Goal: Task Accomplishment & Management: Use online tool/utility

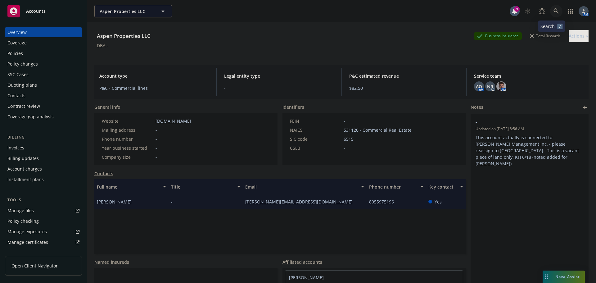
click at [554, 10] on link at bounding box center [556, 11] width 12 height 12
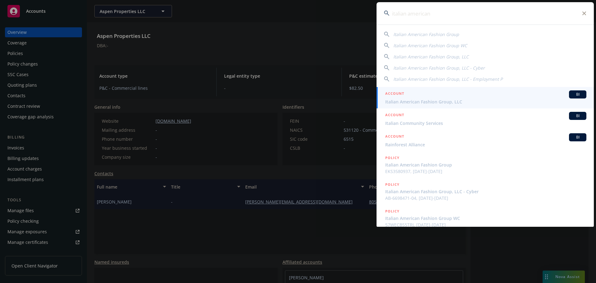
type input "italian american"
click at [415, 101] on span "Italian American Fashion Group, LLC" at bounding box center [485, 101] width 201 height 7
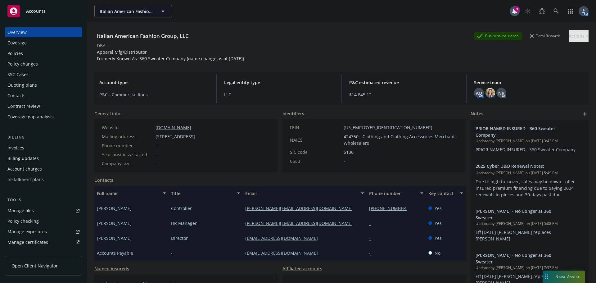
click at [34, 56] on div "Policies" at bounding box center [43, 53] width 72 height 10
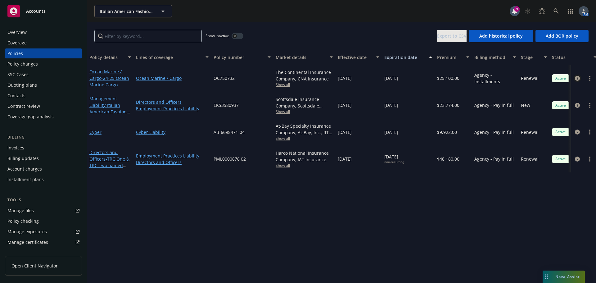
click at [579, 79] on icon "circleInformation" at bounding box center [577, 78] width 5 height 5
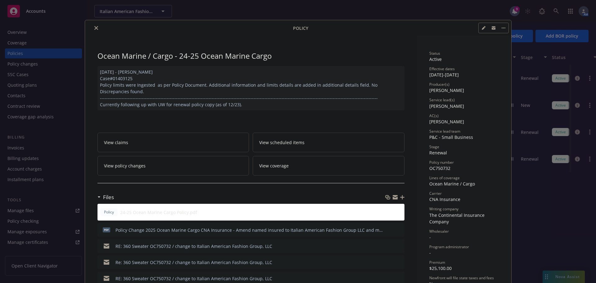
click at [94, 27] on icon "close" at bounding box center [96, 28] width 4 height 4
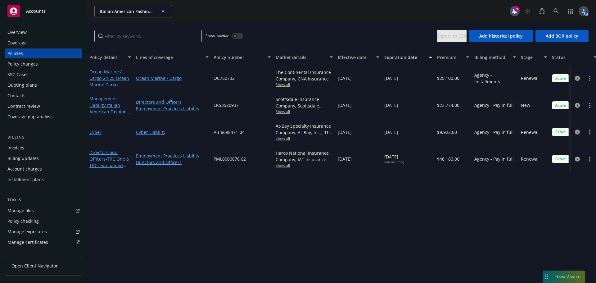
click at [575, 78] on icon "circleInformation" at bounding box center [577, 78] width 5 height 5
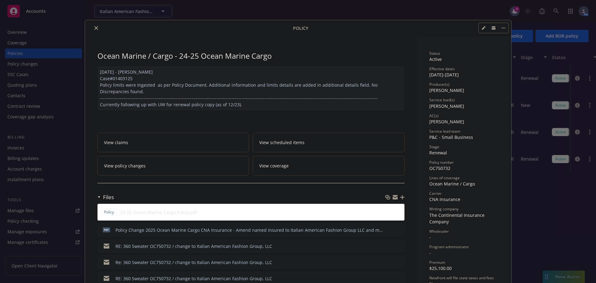
scroll to position [19, 0]
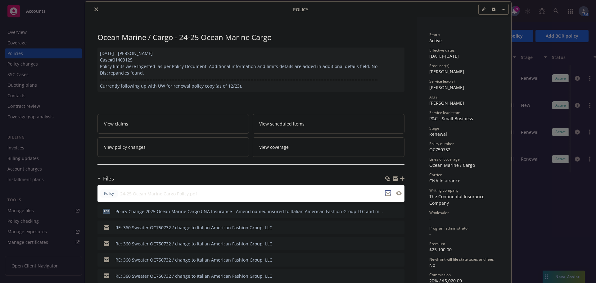
click at [387, 193] on icon "download file" at bounding box center [388, 193] width 5 height 5
click at [93, 10] on button "close" at bounding box center [96, 9] width 7 height 7
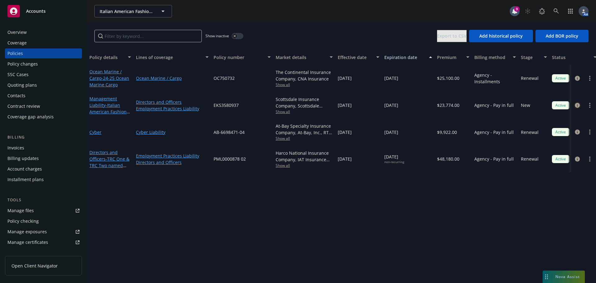
click at [576, 107] on icon "circleInformation" at bounding box center [577, 105] width 5 height 5
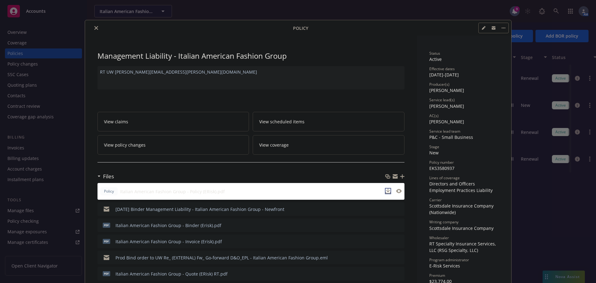
click at [388, 189] on button "download file" at bounding box center [388, 191] width 6 height 6
click at [95, 29] on icon "close" at bounding box center [96, 28] width 4 height 4
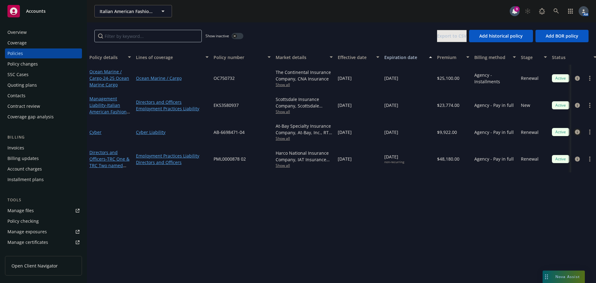
click at [578, 132] on icon "circleInformation" at bounding box center [577, 131] width 5 height 5
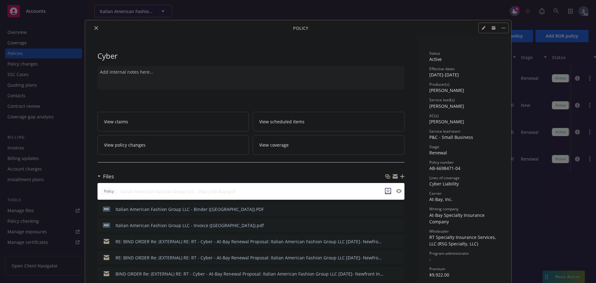
click at [387, 191] on icon "download file" at bounding box center [388, 190] width 4 height 4
click at [95, 28] on icon "close" at bounding box center [96, 28] width 4 height 4
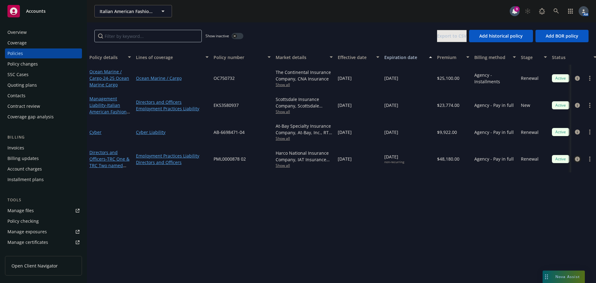
click at [577, 159] on icon "circleInformation" at bounding box center [577, 158] width 5 height 5
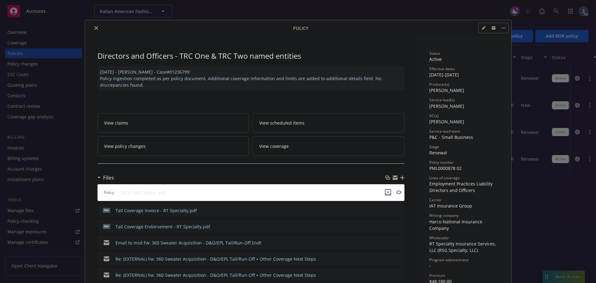
click at [387, 192] on icon "download file" at bounding box center [388, 192] width 5 height 5
drag, startPoint x: 94, startPoint y: 29, endPoint x: 102, endPoint y: 29, distance: 8.4
click at [94, 29] on icon "close" at bounding box center [96, 28] width 4 height 4
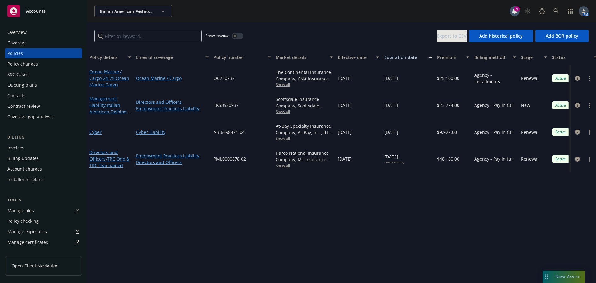
click at [238, 37] on button "button" at bounding box center [238, 36] width 12 height 6
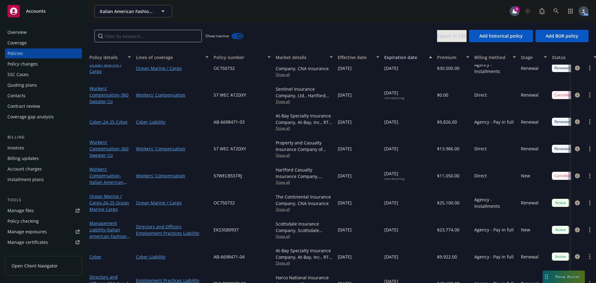
scroll to position [525, 0]
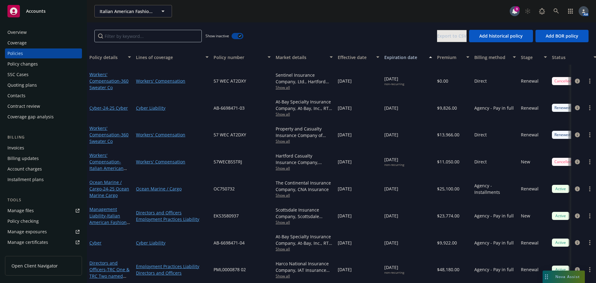
click at [233, 35] on button "button" at bounding box center [238, 36] width 12 height 6
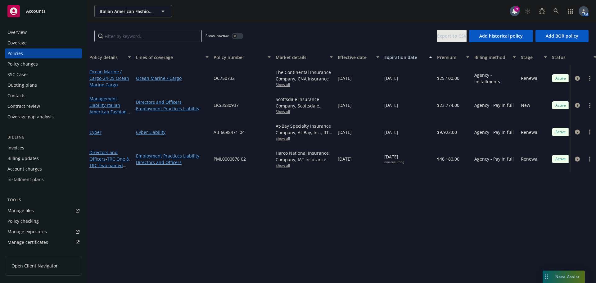
click at [239, 38] on button "button" at bounding box center [238, 36] width 12 height 6
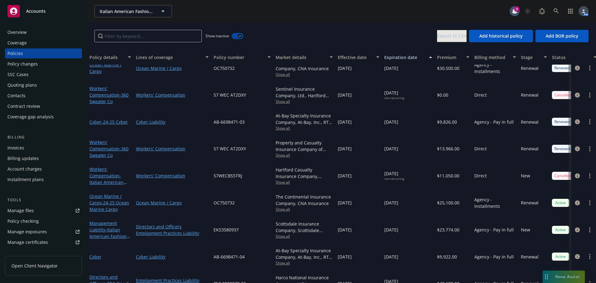
scroll to position [525, 0]
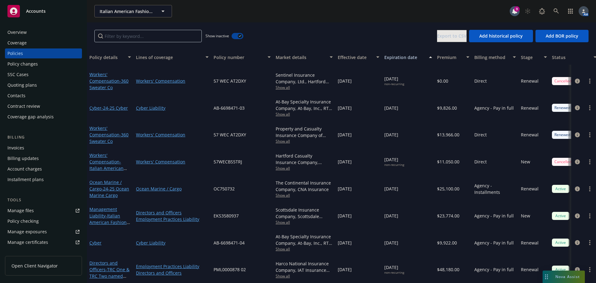
click at [39, 85] on div "Quoting plans" at bounding box center [43, 85] width 72 height 10
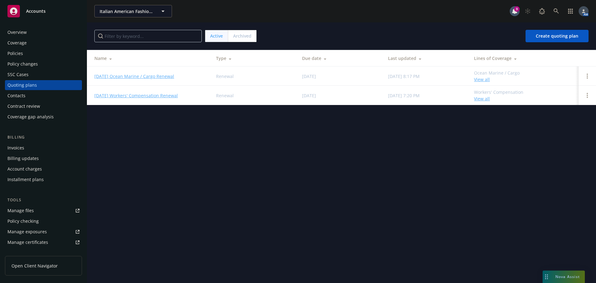
click at [31, 56] on div "Policies" at bounding box center [43, 53] width 72 height 10
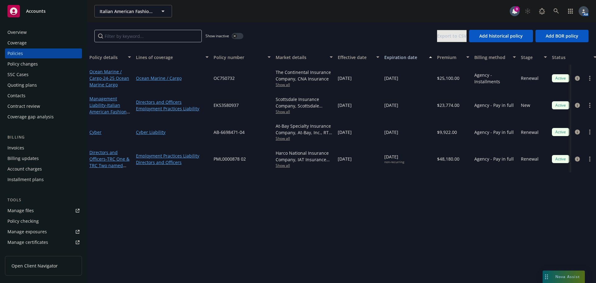
click at [241, 36] on button "button" at bounding box center [238, 36] width 12 height 6
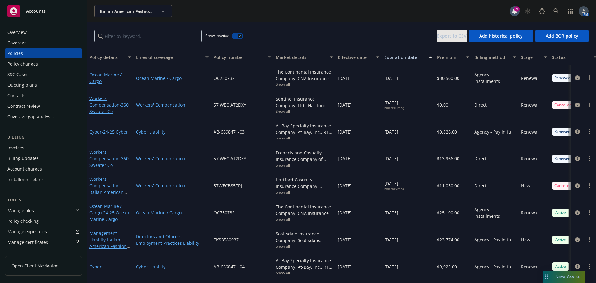
scroll to position [525, 0]
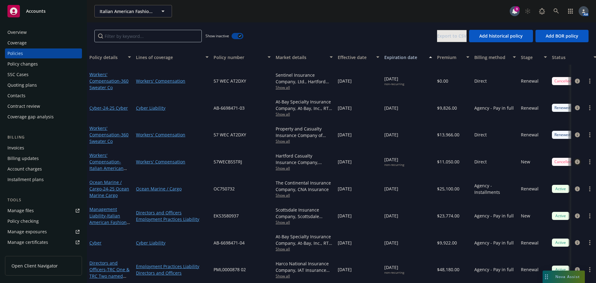
click at [575, 159] on icon "circleInformation" at bounding box center [577, 161] width 5 height 5
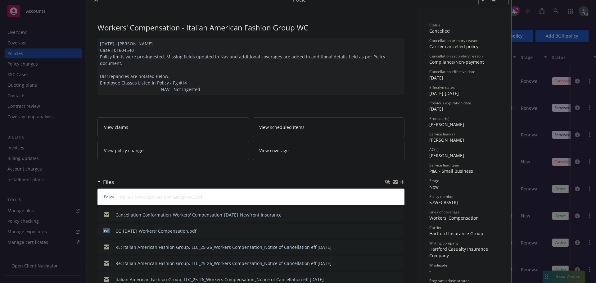
scroll to position [93, 0]
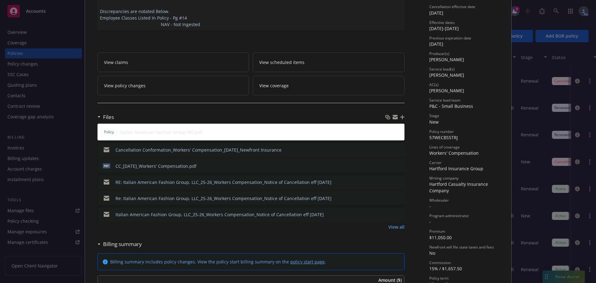
click at [396, 147] on icon "preview file" at bounding box center [399, 149] width 6 height 4
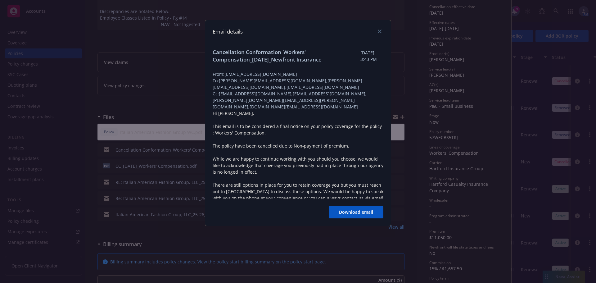
scroll to position [0, 0]
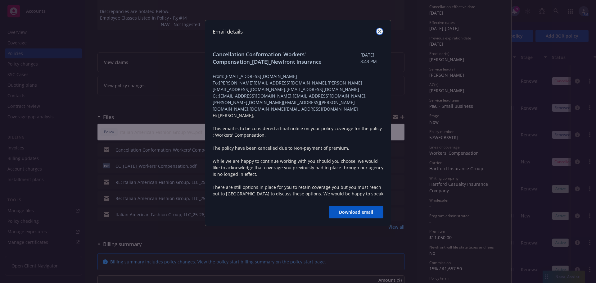
click at [378, 31] on icon "close" at bounding box center [380, 31] width 4 height 4
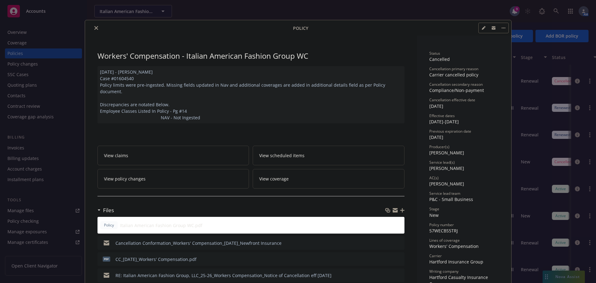
click at [96, 28] on button "close" at bounding box center [96, 27] width 7 height 7
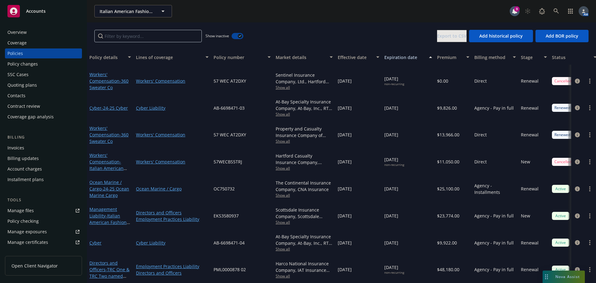
click at [236, 35] on button "button" at bounding box center [238, 36] width 12 height 6
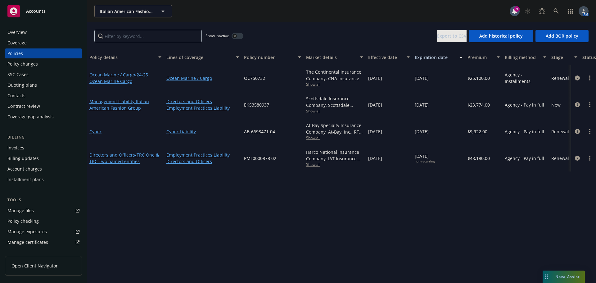
drag, startPoint x: 132, startPoint y: 60, endPoint x: 162, endPoint y: 59, distance: 30.4
click at [162, 59] on div "button" at bounding box center [160, 57] width 3 height 15
click at [577, 157] on icon "circleInformation" at bounding box center [577, 158] width 5 height 5
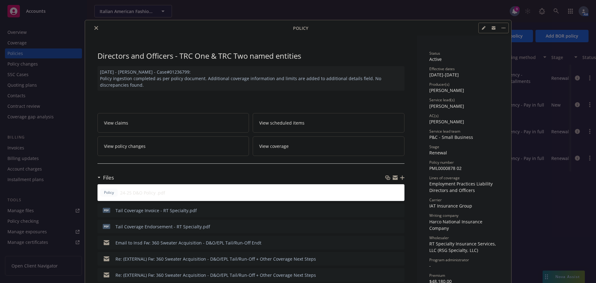
scroll to position [19, 0]
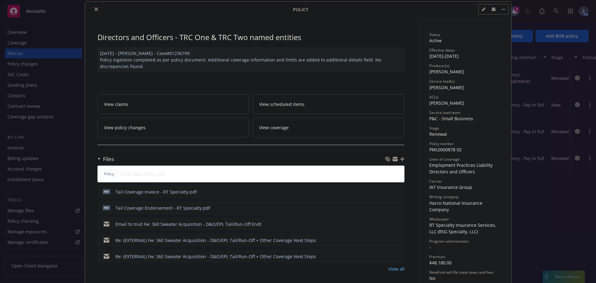
drag, startPoint x: 94, startPoint y: 10, endPoint x: 98, endPoint y: 23, distance: 14.3
click at [94, 10] on icon "close" at bounding box center [96, 9] width 4 height 4
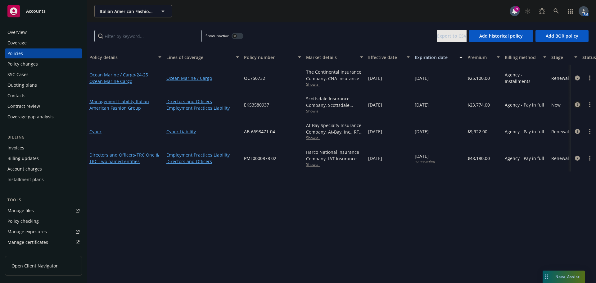
click at [576, 104] on icon "circleInformation" at bounding box center [577, 104] width 5 height 5
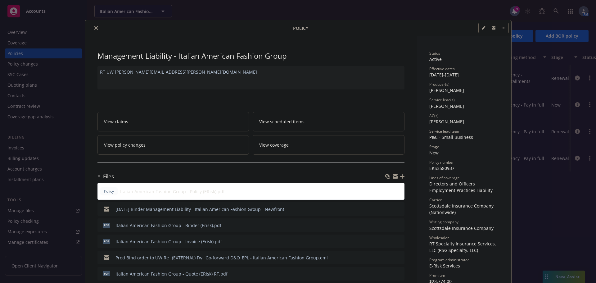
click at [93, 30] on button "close" at bounding box center [96, 27] width 7 height 7
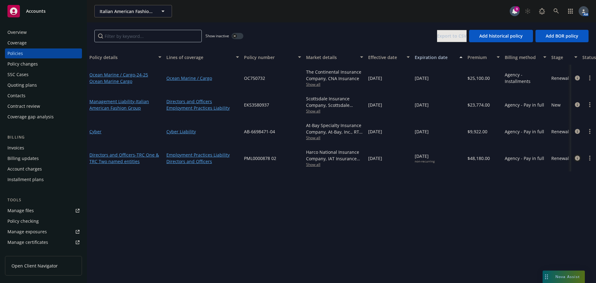
click at [576, 157] on icon "circleInformation" at bounding box center [577, 158] width 5 height 5
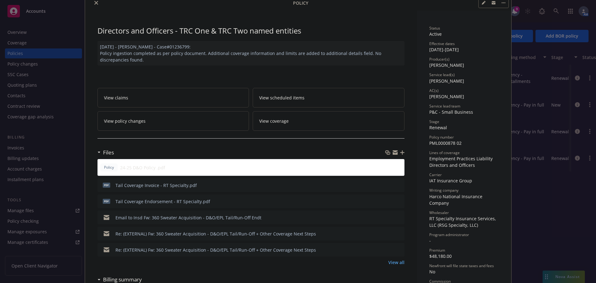
scroll to position [62, 0]
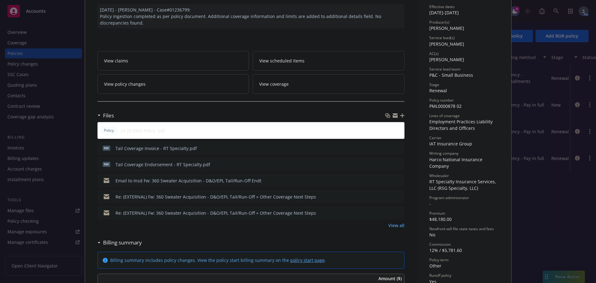
click at [396, 179] on icon "preview file" at bounding box center [399, 180] width 6 height 4
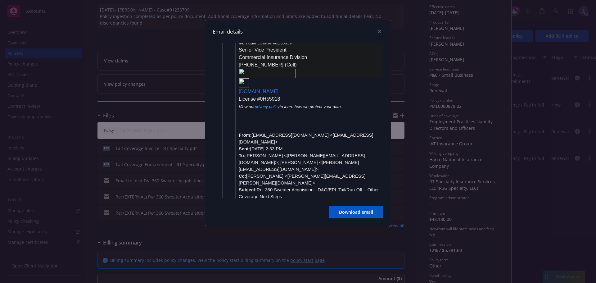
scroll to position [1676, 0]
click at [380, 32] on icon "close" at bounding box center [380, 31] width 4 height 4
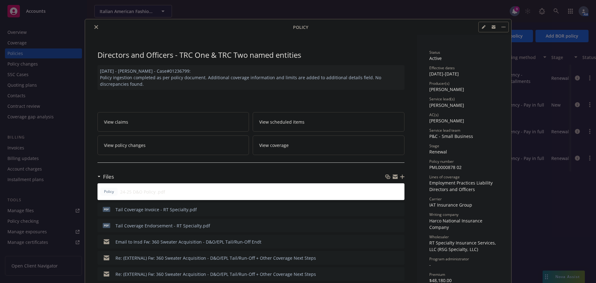
scroll to position [0, 0]
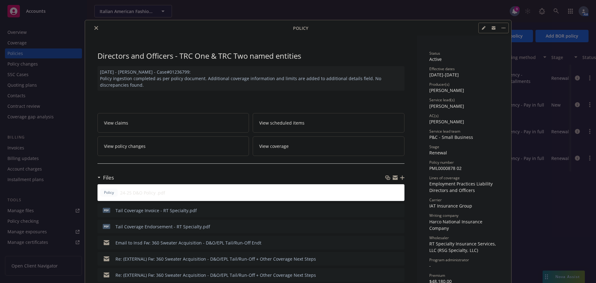
click at [94, 29] on icon "close" at bounding box center [96, 28] width 4 height 4
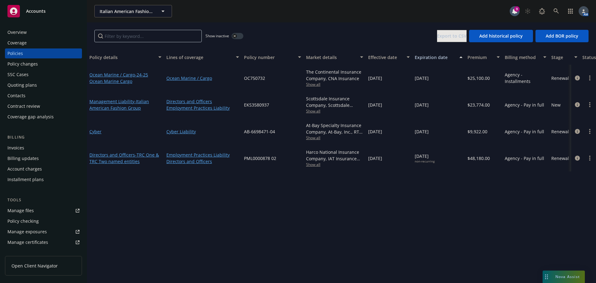
click at [28, 32] on div "Overview" at bounding box center [43, 32] width 72 height 10
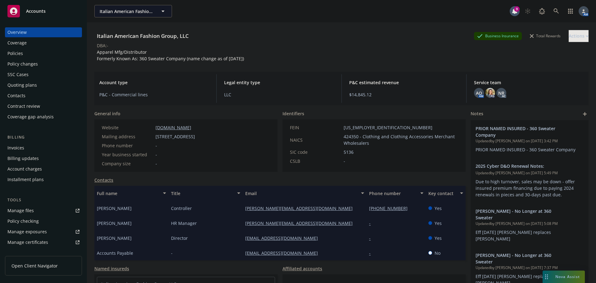
click at [39, 54] on div "Policies" at bounding box center [43, 53] width 72 height 10
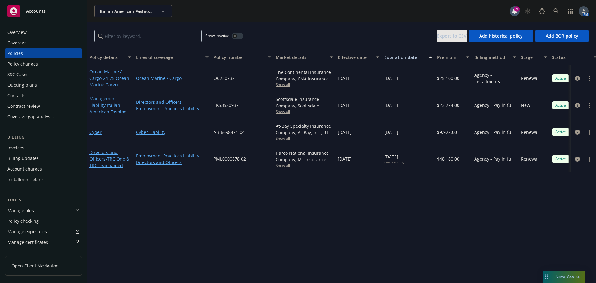
click at [19, 148] on div "Invoices" at bounding box center [15, 148] width 17 height 10
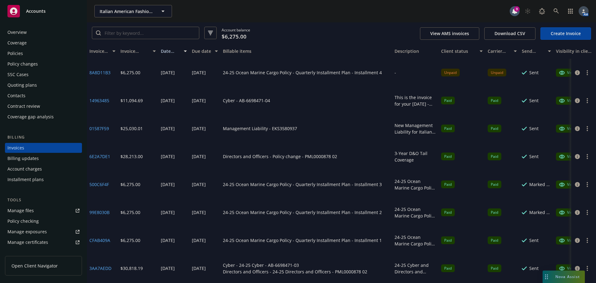
drag, startPoint x: 331, startPoint y: 52, endPoint x: 410, endPoint y: 50, distance: 78.6
click at [410, 50] on div "Invoice ID Invoice amount Date issued Due date Billable items Description Clien…" at bounding box center [357, 51] width 541 height 15
click at [19, 50] on div "Policies" at bounding box center [15, 53] width 16 height 10
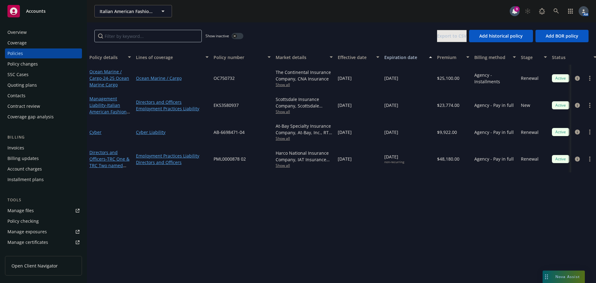
click at [15, 148] on div "Invoices" at bounding box center [15, 148] width 17 height 10
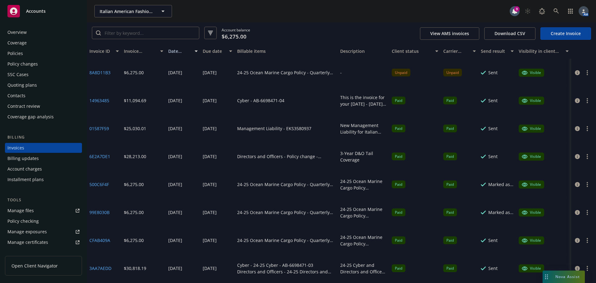
click at [22, 51] on div "Policies" at bounding box center [15, 53] width 16 height 10
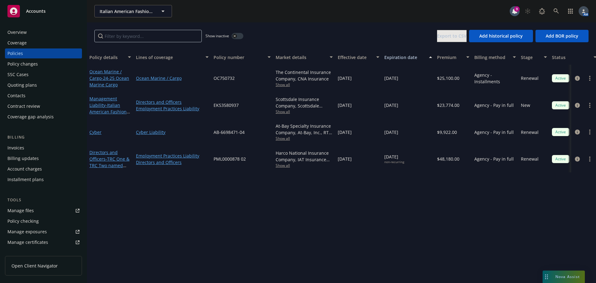
click at [15, 146] on div "Invoices" at bounding box center [15, 148] width 17 height 10
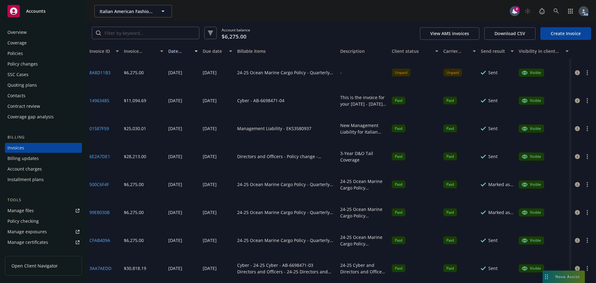
click at [27, 51] on div "Policies" at bounding box center [43, 53] width 72 height 10
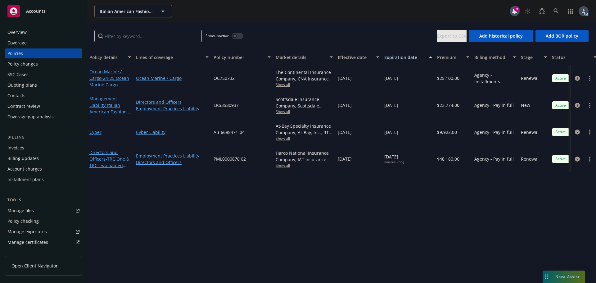
click at [22, 146] on div "Invoices" at bounding box center [15, 148] width 17 height 10
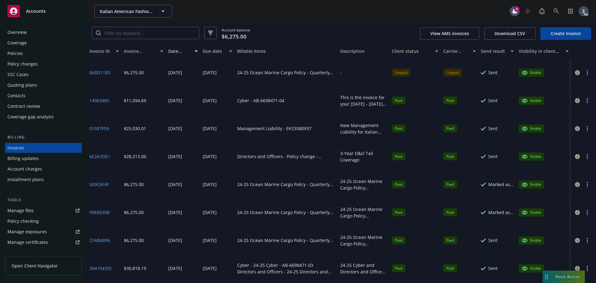
click at [25, 54] on div "Policies" at bounding box center [43, 53] width 72 height 10
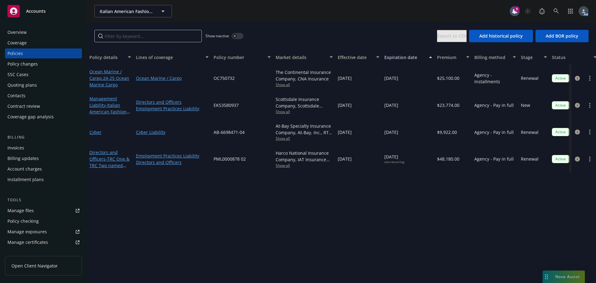
click at [23, 147] on div "Invoices" at bounding box center [15, 148] width 17 height 10
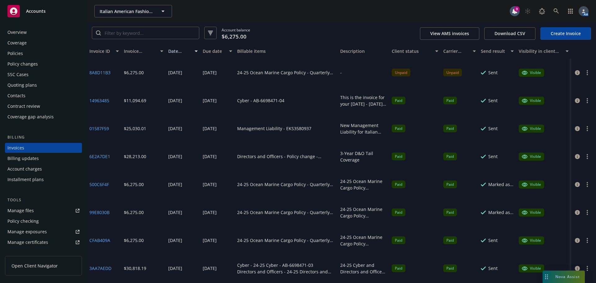
click at [23, 51] on div "Policies" at bounding box center [43, 53] width 72 height 10
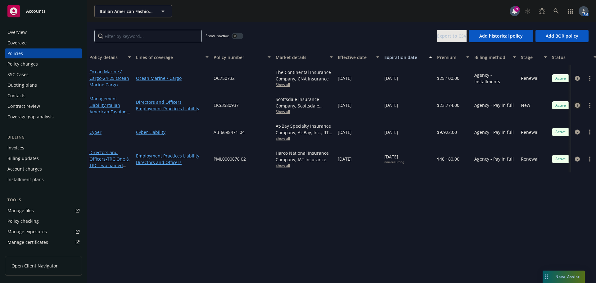
click at [576, 104] on icon "circleInformation" at bounding box center [577, 105] width 5 height 5
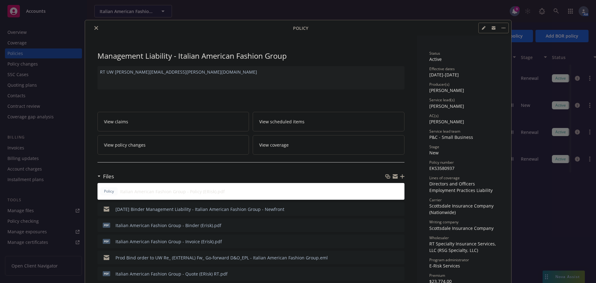
click at [94, 27] on icon "close" at bounding box center [96, 28] width 4 height 4
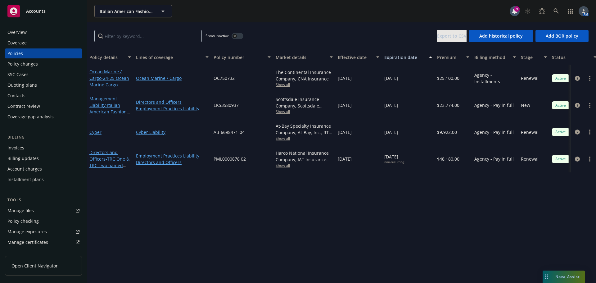
click at [31, 148] on div "Invoices" at bounding box center [43, 148] width 72 height 10
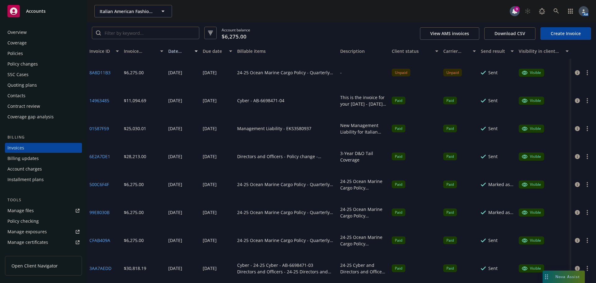
click at [17, 54] on div "Policies" at bounding box center [15, 53] width 16 height 10
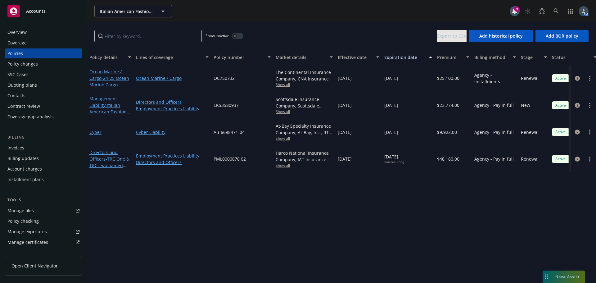
click at [22, 147] on div "Invoices" at bounding box center [15, 148] width 17 height 10
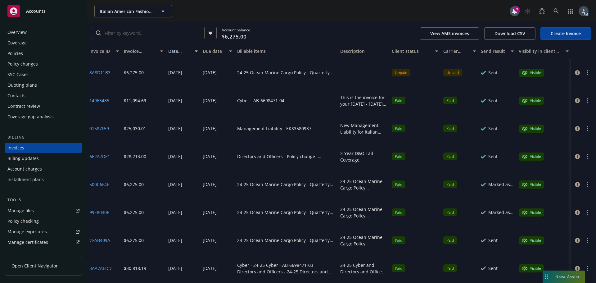
click at [25, 50] on div "Policies" at bounding box center [43, 53] width 72 height 10
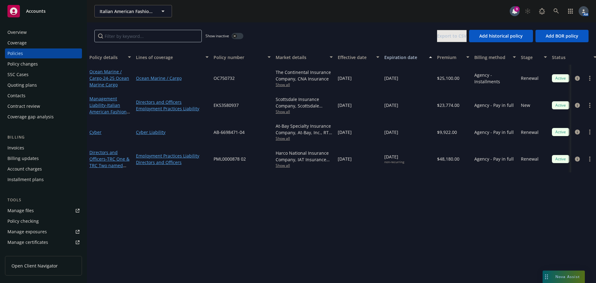
click at [25, 149] on div "Invoices" at bounding box center [43, 148] width 72 height 10
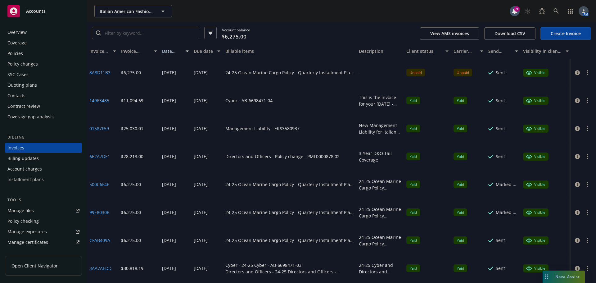
drag, startPoint x: 335, startPoint y: 51, endPoint x: 354, endPoint y: 57, distance: 19.8
click at [364, 57] on div "Invoice ID Invoice amount Date issued Due date Billable items Description Clien…" at bounding box center [341, 51] width 509 height 15
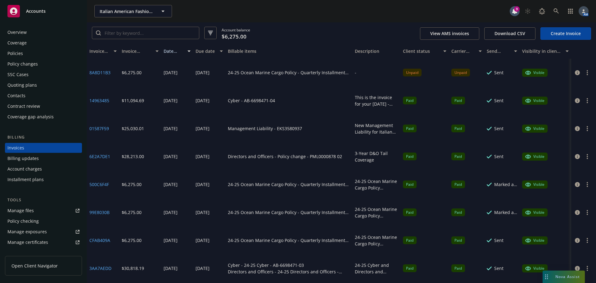
click at [26, 52] on div "Policies" at bounding box center [43, 53] width 72 height 10
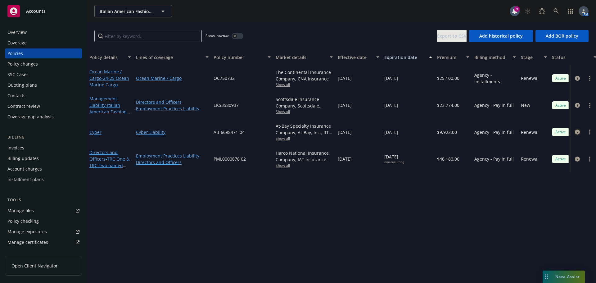
click at [578, 133] on icon "circleInformation" at bounding box center [577, 131] width 5 height 5
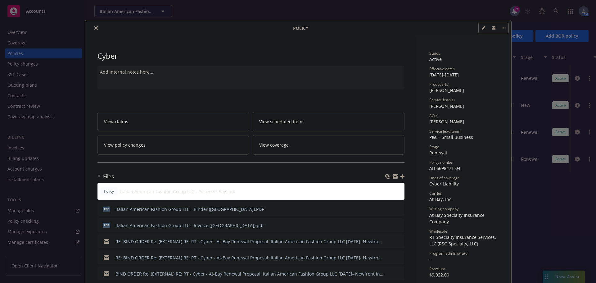
click at [94, 28] on icon "close" at bounding box center [96, 28] width 4 height 4
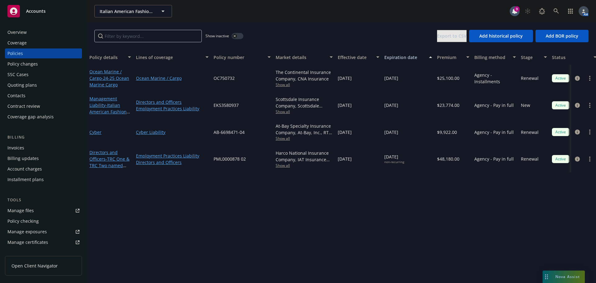
click at [570, 275] on span "Nova Assist" at bounding box center [567, 276] width 25 height 5
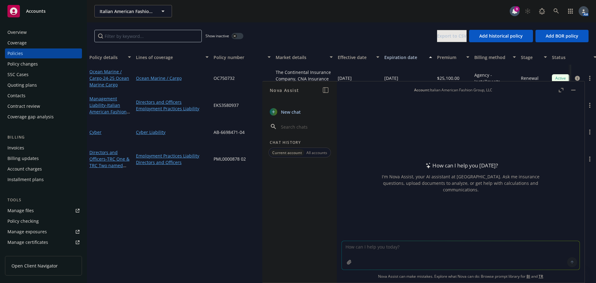
click at [395, 254] on textarea at bounding box center [461, 255] width 238 height 29
click at [377, 243] on textarea "Briefly describe a tail/run-off policy" at bounding box center [461, 254] width 238 height 29
type textarea "Briefly describe the concept of a tail/run-off policy"
click at [572, 263] on button at bounding box center [572, 262] width 10 height 10
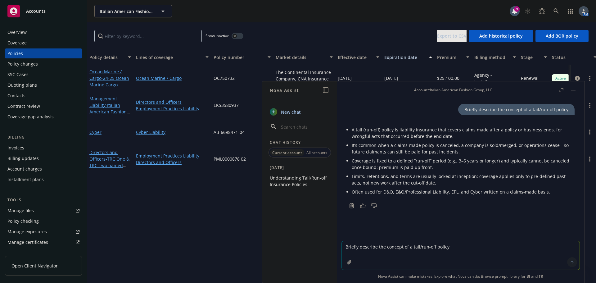
click at [574, 89] on button "button" at bounding box center [573, 89] width 7 height 7
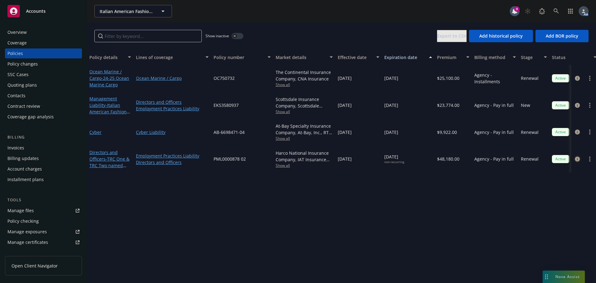
click at [576, 159] on icon "circleInformation" at bounding box center [577, 158] width 5 height 5
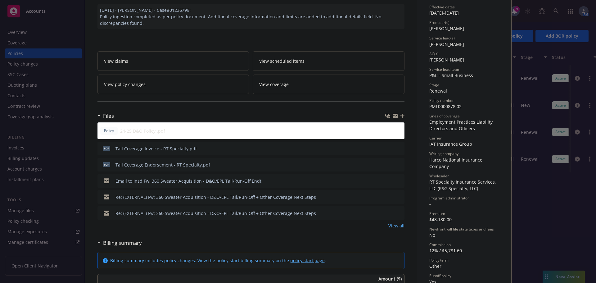
scroll to position [62, 0]
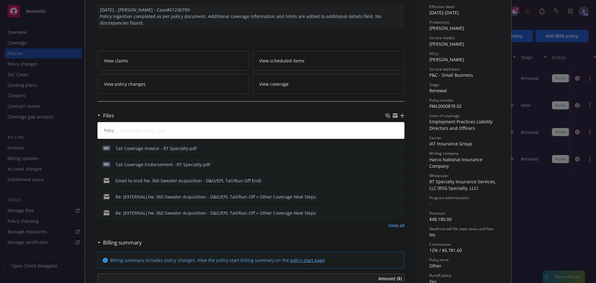
click at [396, 195] on icon "preview file" at bounding box center [399, 196] width 6 height 4
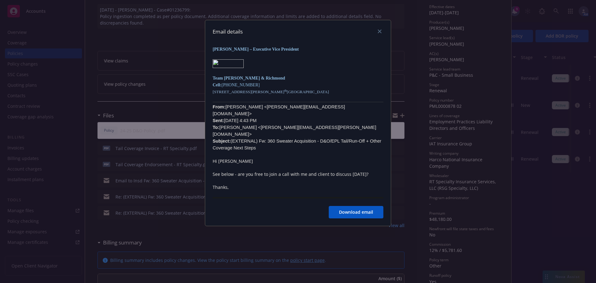
scroll to position [1863, 0]
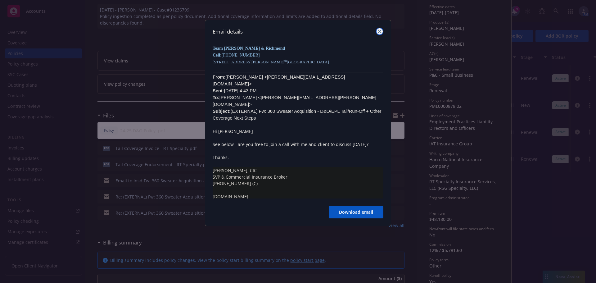
click at [381, 31] on icon "close" at bounding box center [380, 31] width 4 height 4
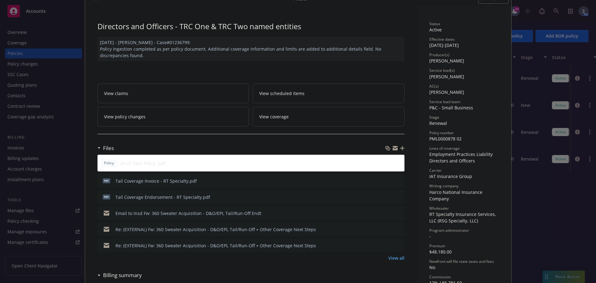
scroll to position [0, 0]
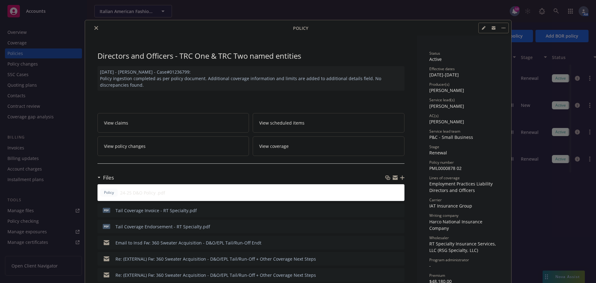
click at [94, 26] on icon "close" at bounding box center [96, 28] width 4 height 4
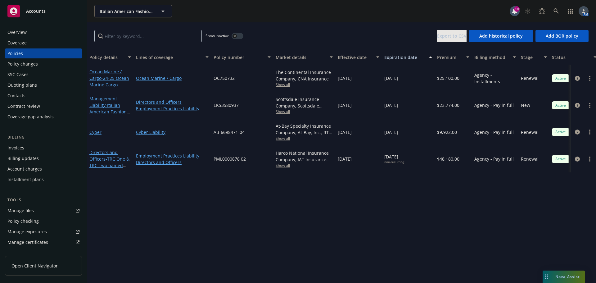
click at [39, 32] on div "Overview" at bounding box center [43, 32] width 72 height 10
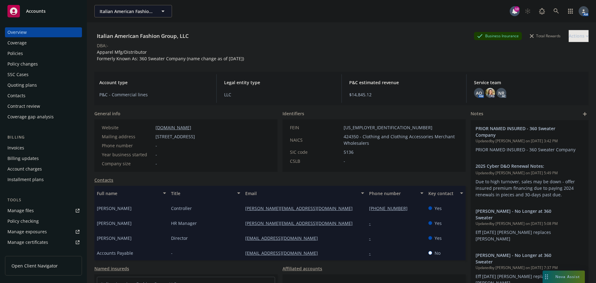
click at [11, 53] on div "Policies" at bounding box center [15, 53] width 16 height 10
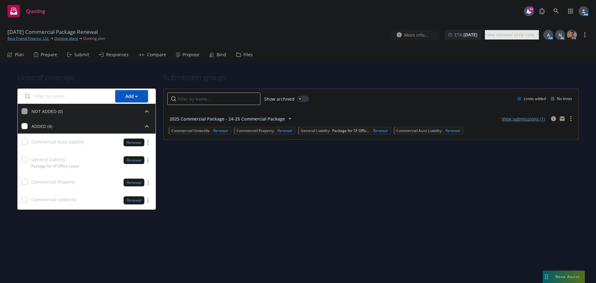
click at [76, 58] on div "Submit" at bounding box center [78, 54] width 22 height 15
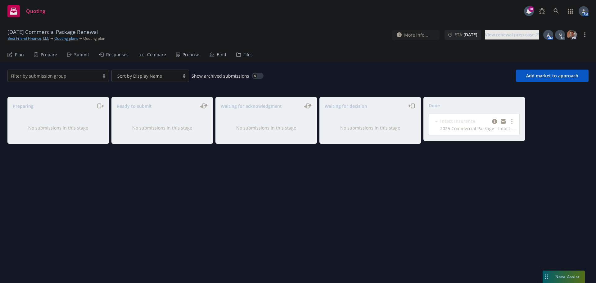
click at [25, 38] on link "Best Friend Finance, LLC" at bounding box center [28, 39] width 42 height 6
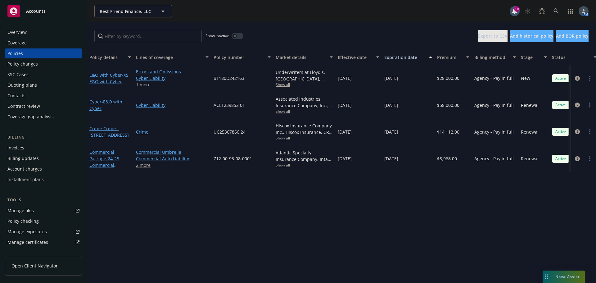
click at [38, 83] on div "Quoting plans" at bounding box center [43, 85] width 72 height 10
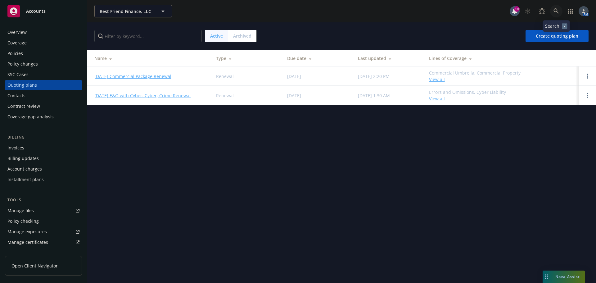
click at [556, 11] on icon at bounding box center [557, 11] width 6 height 6
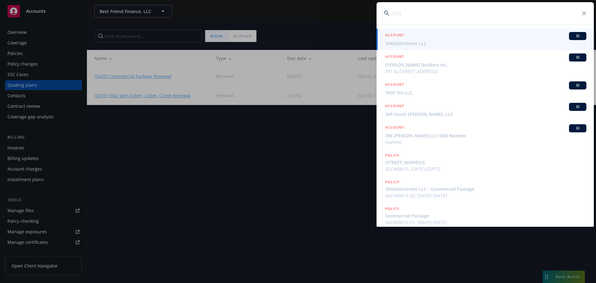
type input "394"
click at [442, 43] on span "394626thstreet LLC" at bounding box center [485, 43] width 201 height 7
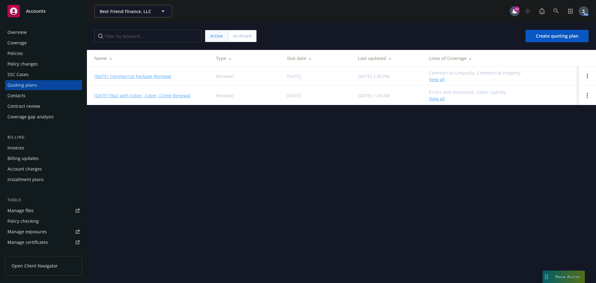
click at [127, 95] on link "10/09/25 E&O with Cyber, Cyber, Crime Renewal" at bounding box center [142, 95] width 96 height 7
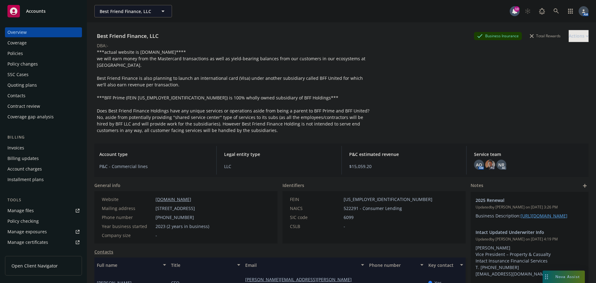
click at [35, 53] on div "Policies" at bounding box center [43, 53] width 72 height 10
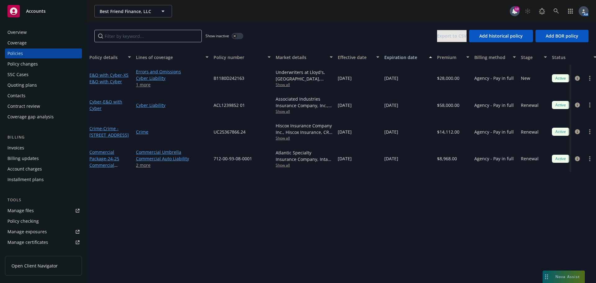
click at [286, 85] on span "Show all" at bounding box center [304, 84] width 57 height 5
click at [311, 32] on div "Show inactive Export to CSV Add historical policy Add BOR policy" at bounding box center [341, 35] width 509 height 27
click at [286, 140] on span "Show all" at bounding box center [304, 137] width 57 height 5
click at [420, 206] on div "Policy details Lines of coverage Policy number Market details Effective date Ex…" at bounding box center [341, 166] width 509 height 233
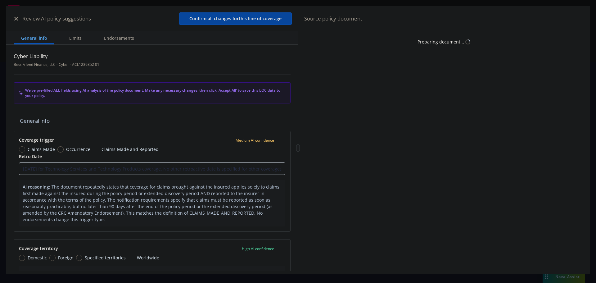
click at [15, 17] on icon "button" at bounding box center [16, 19] width 4 height 4
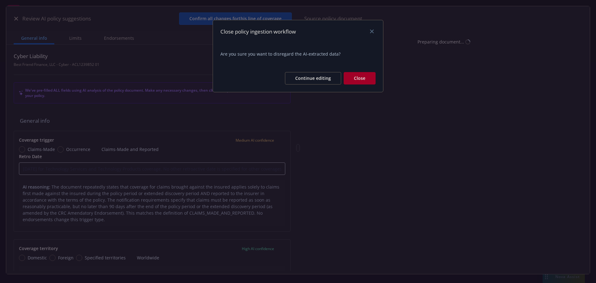
type textarea "x"
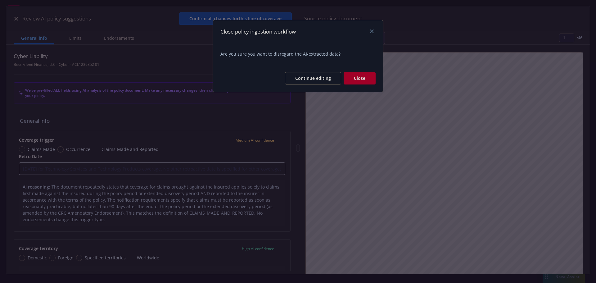
click at [362, 79] on button "Close" at bounding box center [360, 78] width 32 height 12
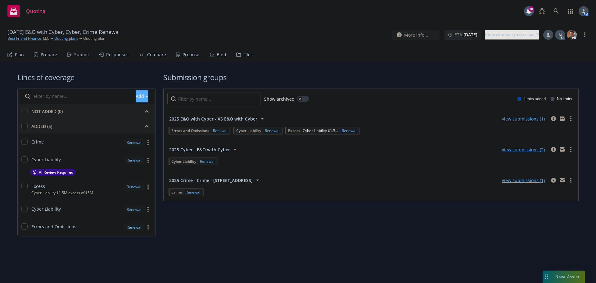
click at [75, 54] on div "Submit" at bounding box center [81, 54] width 15 height 5
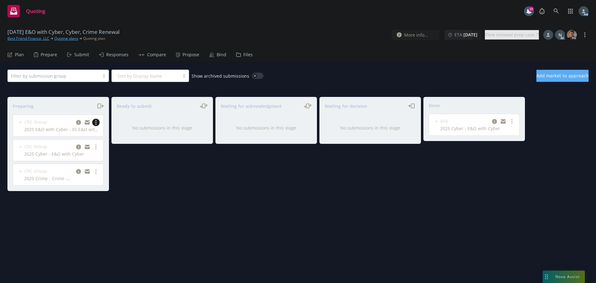
click at [96, 124] on circle "more" at bounding box center [95, 124] width 1 height 1
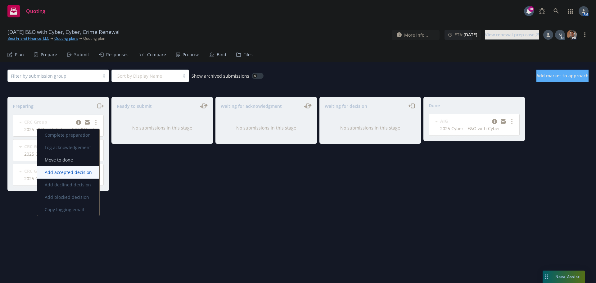
click at [67, 174] on span "Add accepted decision" at bounding box center [68, 172] width 62 height 6
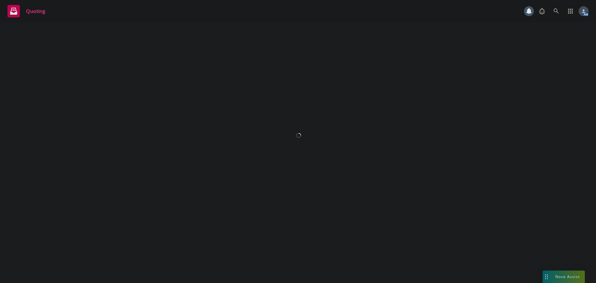
select select "12"
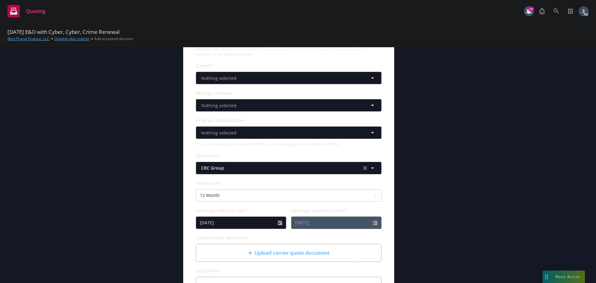
scroll to position [155, 0]
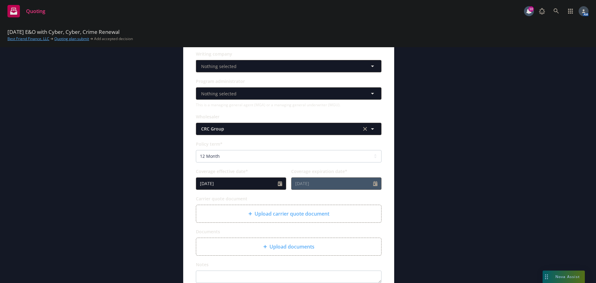
click at [279, 209] on div "Upload carrier quote document" at bounding box center [288, 213] width 185 height 17
type textarea "x"
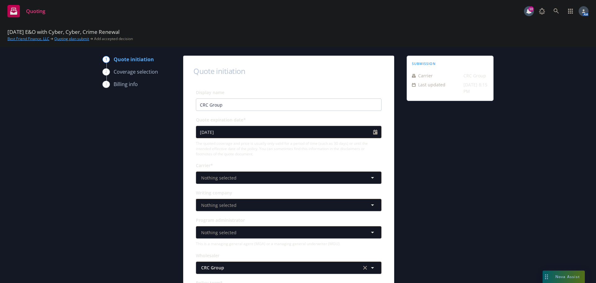
scroll to position [10, 0]
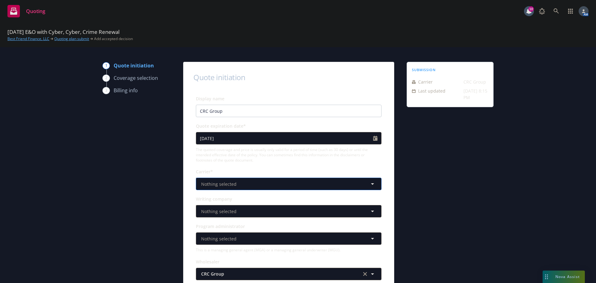
click at [248, 183] on button "Nothing selected" at bounding box center [289, 184] width 186 height 12
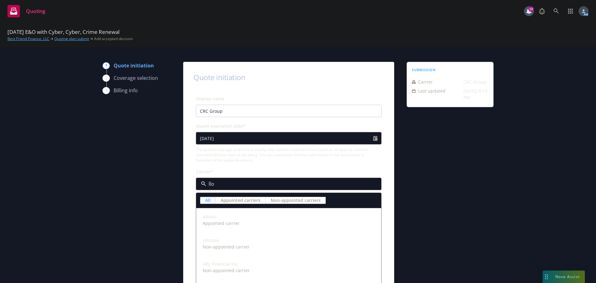
type input "lloy"
click at [223, 220] on span "[PERSON_NAME] of [GEOGRAPHIC_DATA]" at bounding box center [246, 216] width 86 height 7
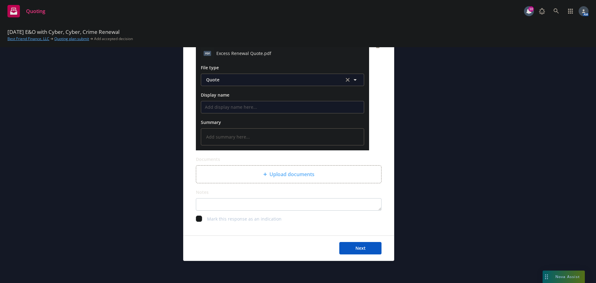
scroll to position [347, 0]
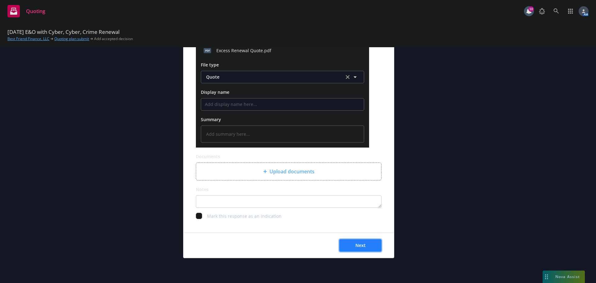
click at [361, 244] on span "Next" at bounding box center [360, 245] width 10 height 6
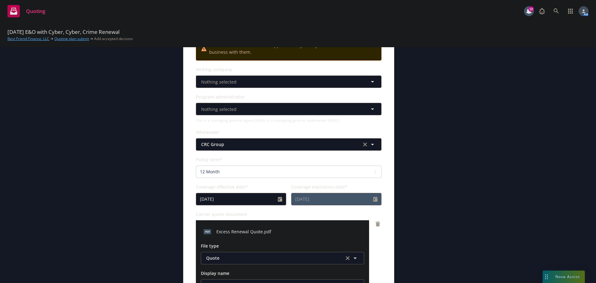
scroll to position [160, 0]
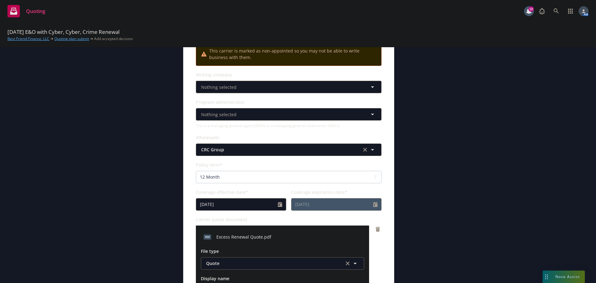
type textarea "x"
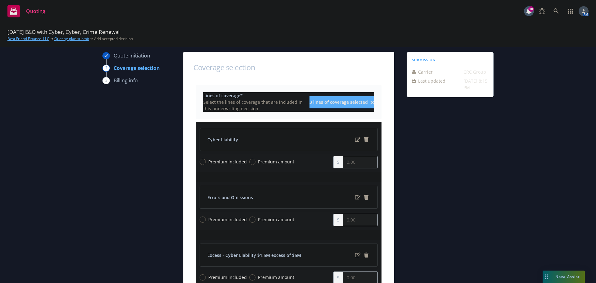
scroll to position [31, 0]
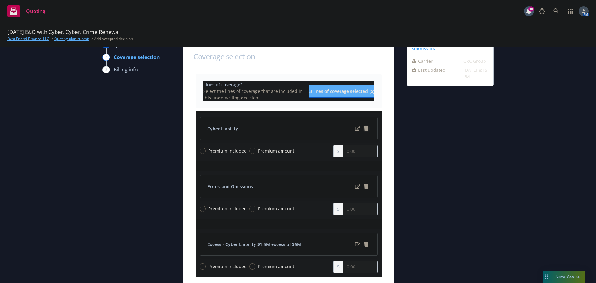
click at [364, 128] on icon "remove" at bounding box center [366, 128] width 4 height 5
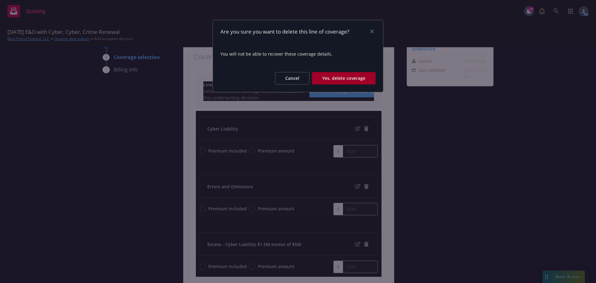
click at [339, 74] on button "Yes, delete coverage" at bounding box center [344, 78] width 64 height 12
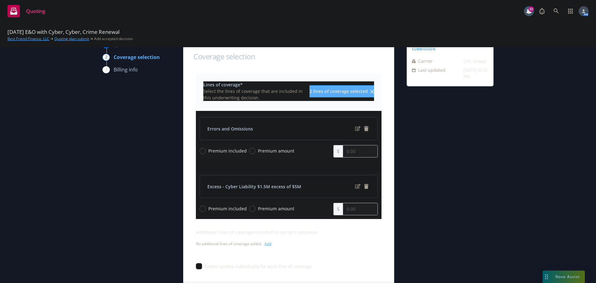
click at [365, 129] on icon "remove" at bounding box center [366, 128] width 4 height 5
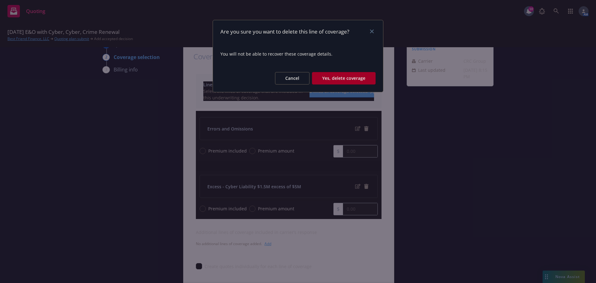
click at [352, 79] on button "Yes, delete coverage" at bounding box center [344, 78] width 64 height 12
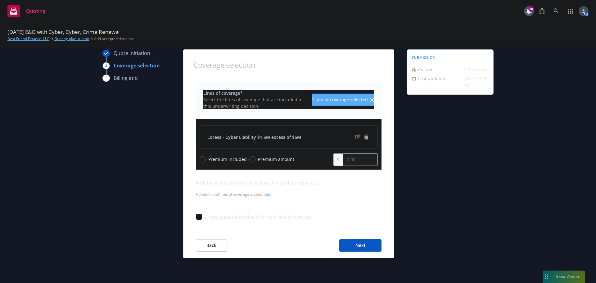
scroll to position [23, 0]
click at [249, 160] on input "Premium amount" at bounding box center [252, 159] width 6 height 6
radio input "true"
drag, startPoint x: 365, startPoint y: 159, endPoint x: 315, endPoint y: 159, distance: 50.6
click at [315, 159] on div "Premium included Premium amount 0.00" at bounding box center [289, 159] width 178 height 12
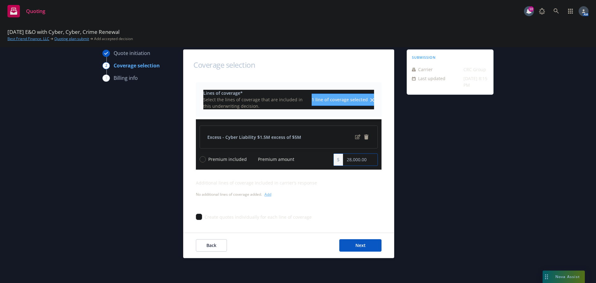
type input "28,000.00"
click at [380, 179] on div "Lines of coverage* Select the lines of coverage that are included in this under…" at bounding box center [288, 151] width 210 height 138
click at [365, 244] on button "Next" at bounding box center [360, 245] width 42 height 12
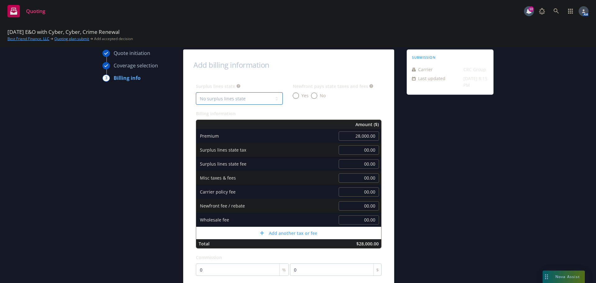
click at [228, 102] on select "No surplus lines state [US_STATE] [US_STATE] [US_STATE] [US_STATE] [US_STATE] […" at bounding box center [239, 98] width 87 height 12
select select "CA"
click at [196, 92] on select "No surplus lines state [US_STATE] [US_STATE] [US_STATE] [US_STATE] [US_STATE] […" at bounding box center [239, 98] width 87 height 12
type input "840.00"
type input "50.40"
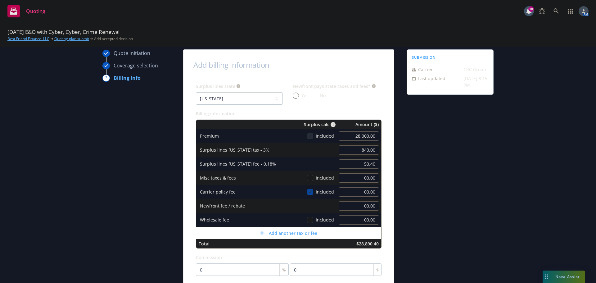
click at [311, 97] on input "No" at bounding box center [314, 96] width 6 height 6
radio input "true"
click at [360, 188] on input "00.00" at bounding box center [359, 191] width 40 height 9
type input "500"
type input "855.00"
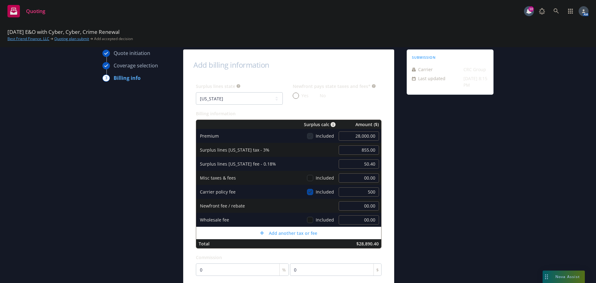
type input "51.30"
type input "500.00"
click at [418, 167] on div "submission Carrier CRC Group Last updated [DATE] 8:15 PM" at bounding box center [450, 207] width 87 height 317
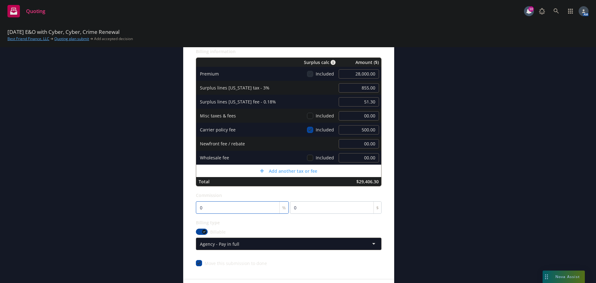
click at [207, 210] on input "0" at bounding box center [242, 207] width 93 height 12
type input "1"
type input "280"
type input "12"
type input "3360"
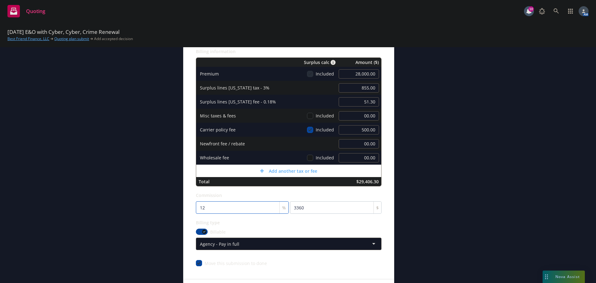
type input "12.5"
type input "3500"
type input "12.5"
click at [502, 200] on div "Quote initiation Coverage selection 3 Billing info Add billing information Surp…" at bounding box center [297, 145] width 581 height 317
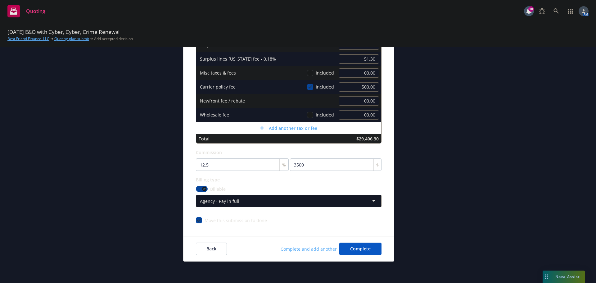
scroll to position [131, 0]
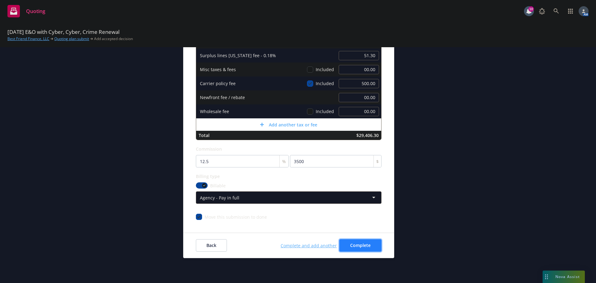
click at [367, 242] on button "Complete" at bounding box center [360, 245] width 42 height 12
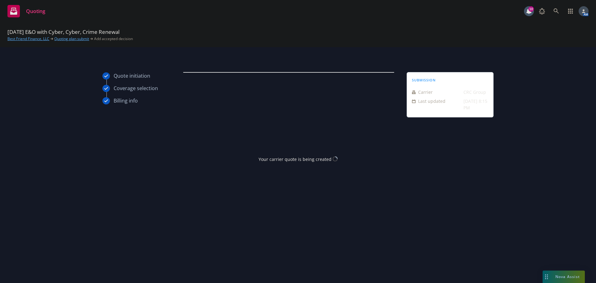
scroll to position [0, 0]
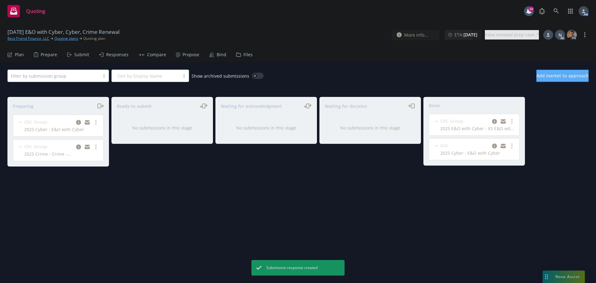
click at [183, 53] on div "Propose" at bounding box center [191, 54] width 17 height 5
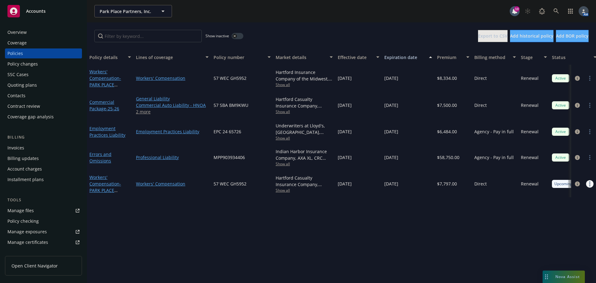
click at [589, 183] on link "more" at bounding box center [589, 183] width 7 height 7
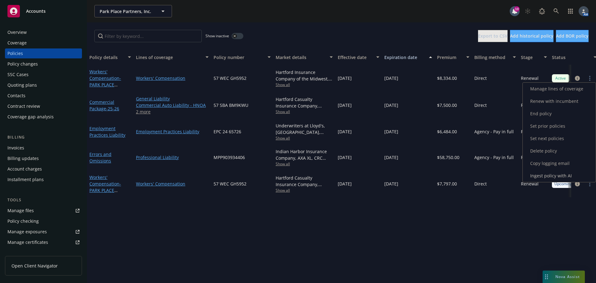
click at [541, 161] on link "Copy logging email" at bounding box center [559, 163] width 73 height 12
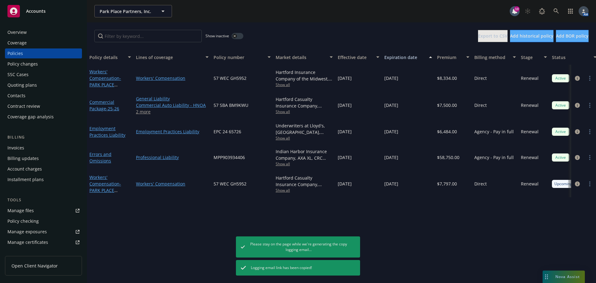
click at [20, 32] on div "Overview" at bounding box center [16, 32] width 19 height 10
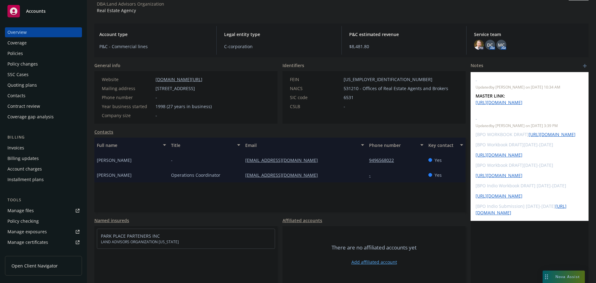
scroll to position [143, 0]
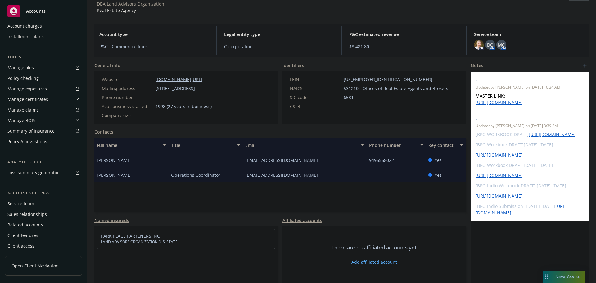
click at [20, 204] on div "Service team" at bounding box center [20, 204] width 27 height 10
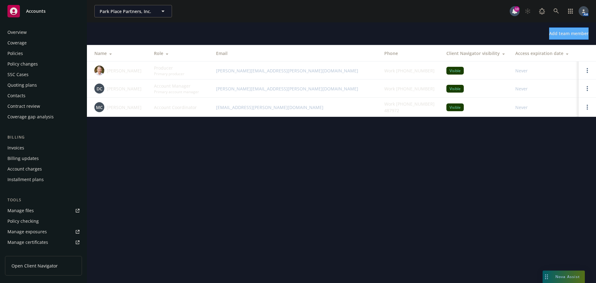
click at [24, 30] on div "Overview" at bounding box center [16, 32] width 19 height 10
